Goal: Information Seeking & Learning: Learn about a topic

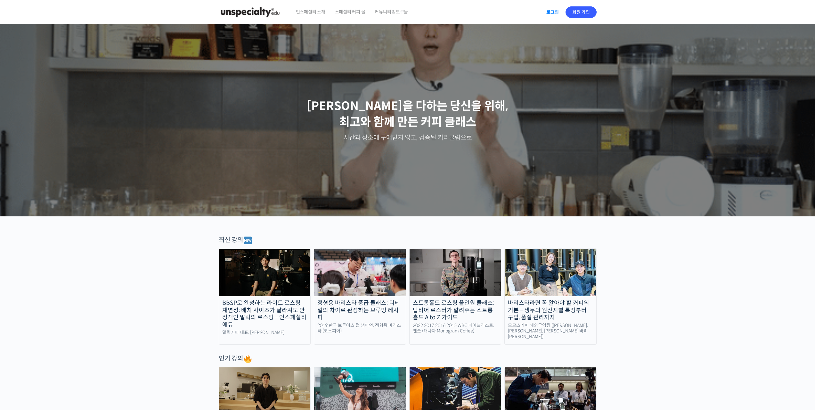
click at [552, 14] on link "로그인" at bounding box center [553, 12] width 20 height 15
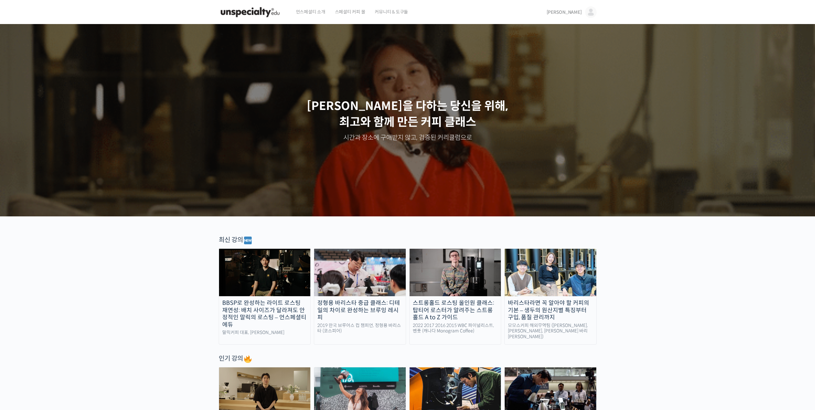
click at [590, 9] on img at bounding box center [591, 12] width 12 height 12
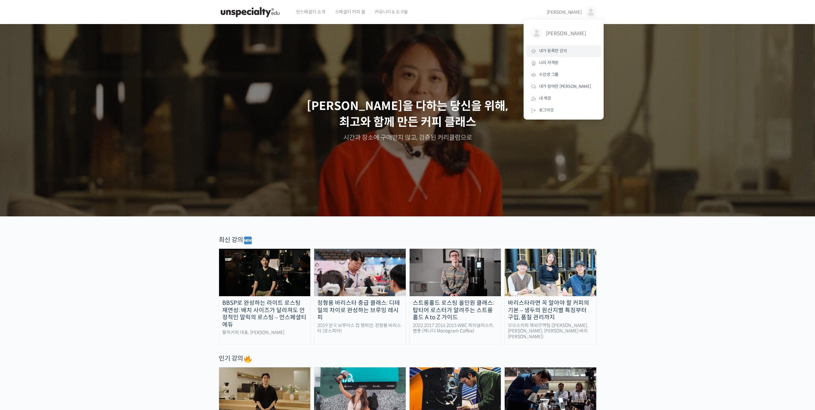
click at [561, 48] on span "내가 등록한 강의" at bounding box center [553, 50] width 28 height 5
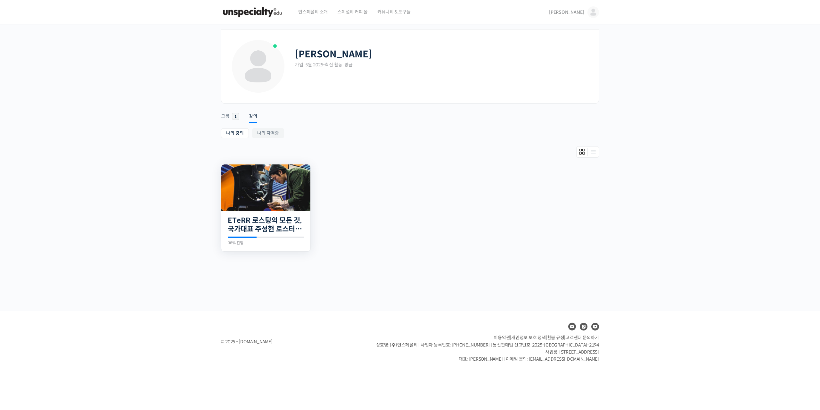
click at [263, 188] on img at bounding box center [265, 187] width 89 height 46
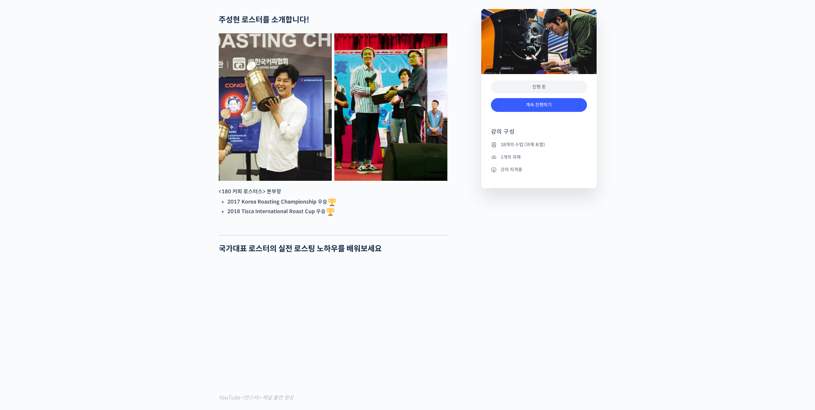
scroll to position [320, 0]
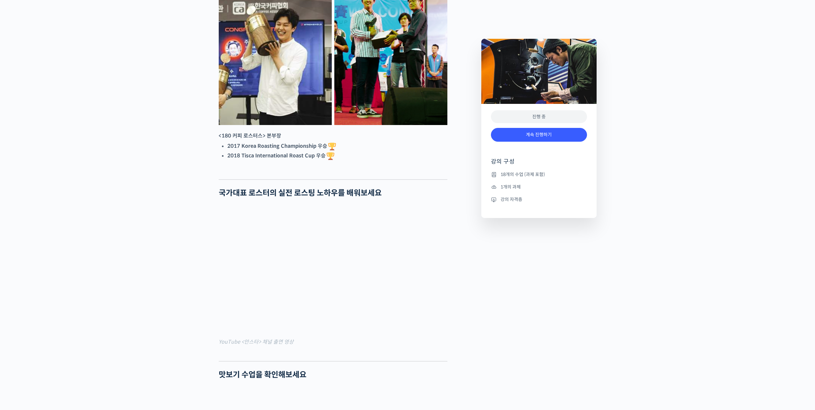
click at [541, 115] on div "진행 중" at bounding box center [539, 116] width 96 height 13
click at [539, 133] on link "계속 진행하기" at bounding box center [539, 135] width 96 height 14
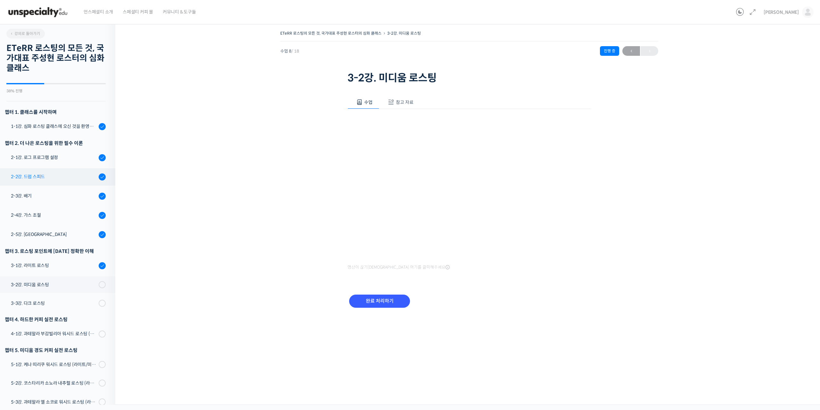
click at [61, 174] on div "2-2강. 드럼 스피드" at bounding box center [54, 176] width 86 height 7
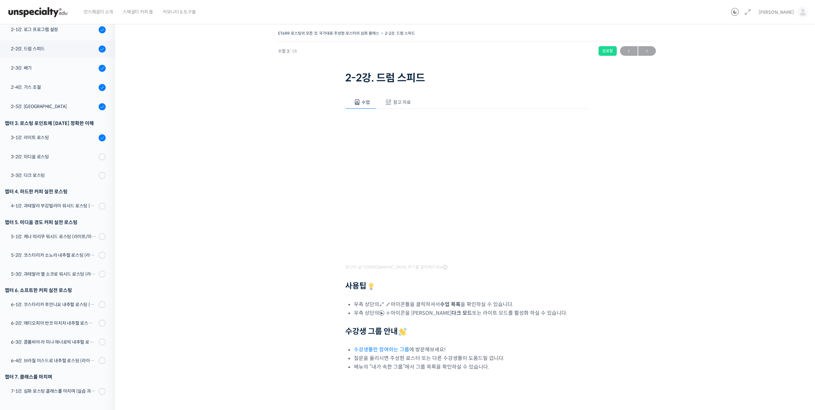
scroll to position [76, 0]
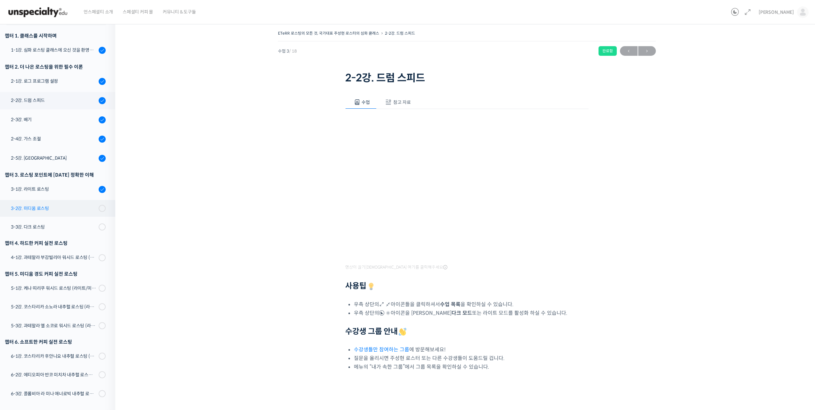
click at [69, 212] on link "3-2강. 미디움 로스팅" at bounding box center [56, 208] width 119 height 17
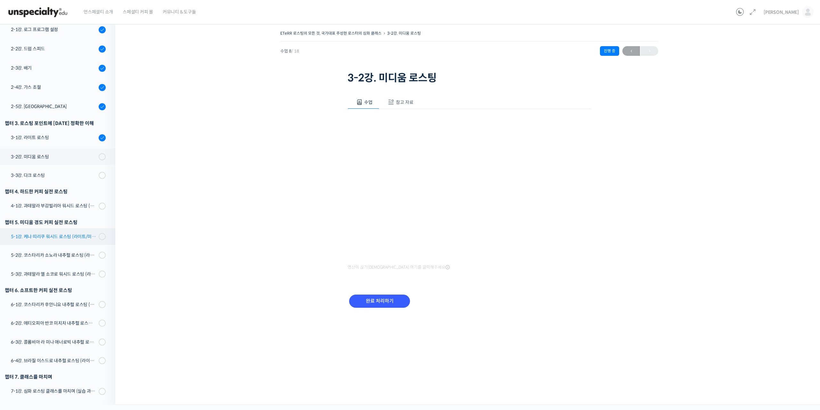
scroll to position [32, 0]
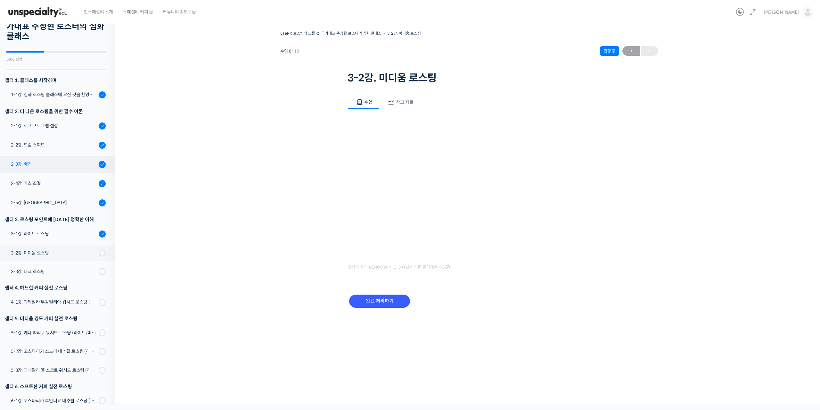
click at [41, 168] on link "2-3강. 배기" at bounding box center [56, 164] width 119 height 17
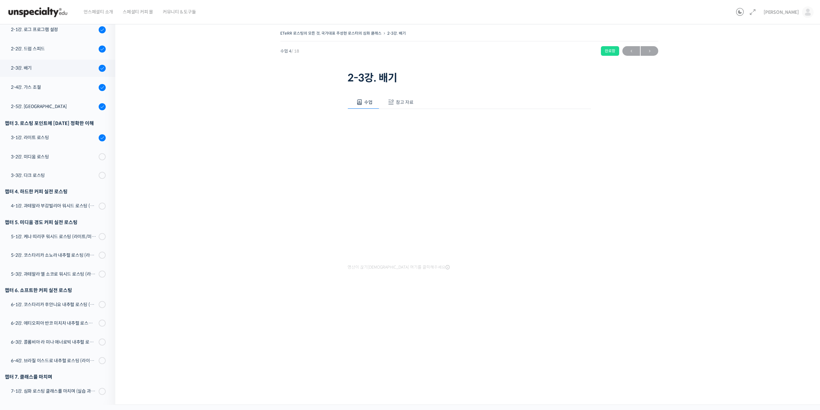
scroll to position [76, 0]
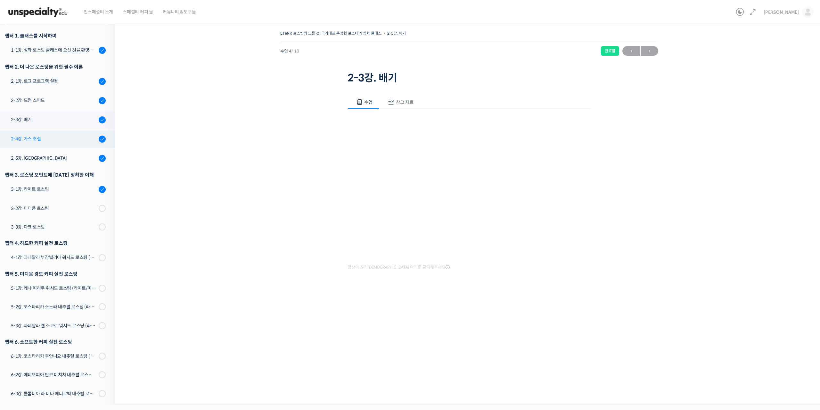
click at [51, 136] on div "2-4강. 가스 조절" at bounding box center [54, 138] width 86 height 7
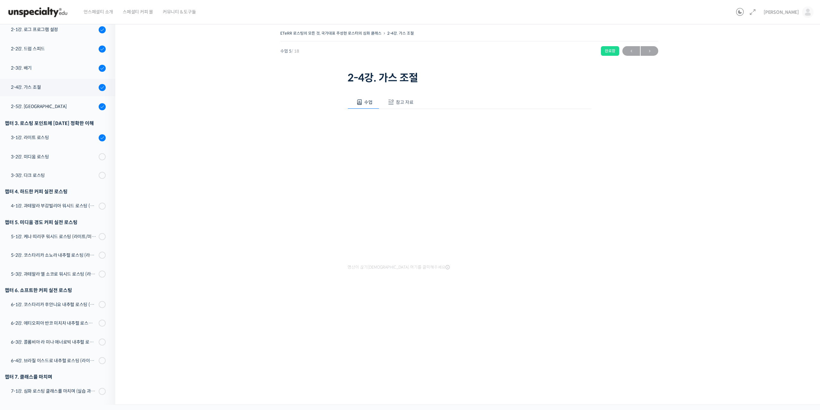
click at [406, 102] on span "참고 자료" at bounding box center [405, 102] width 18 height 6
click at [365, 124] on link "PPT 수업 자료 (클릭하시면 새 창에서 열립니다)" at bounding box center [399, 123] width 102 height 7
